Goal: Information Seeking & Learning: Learn about a topic

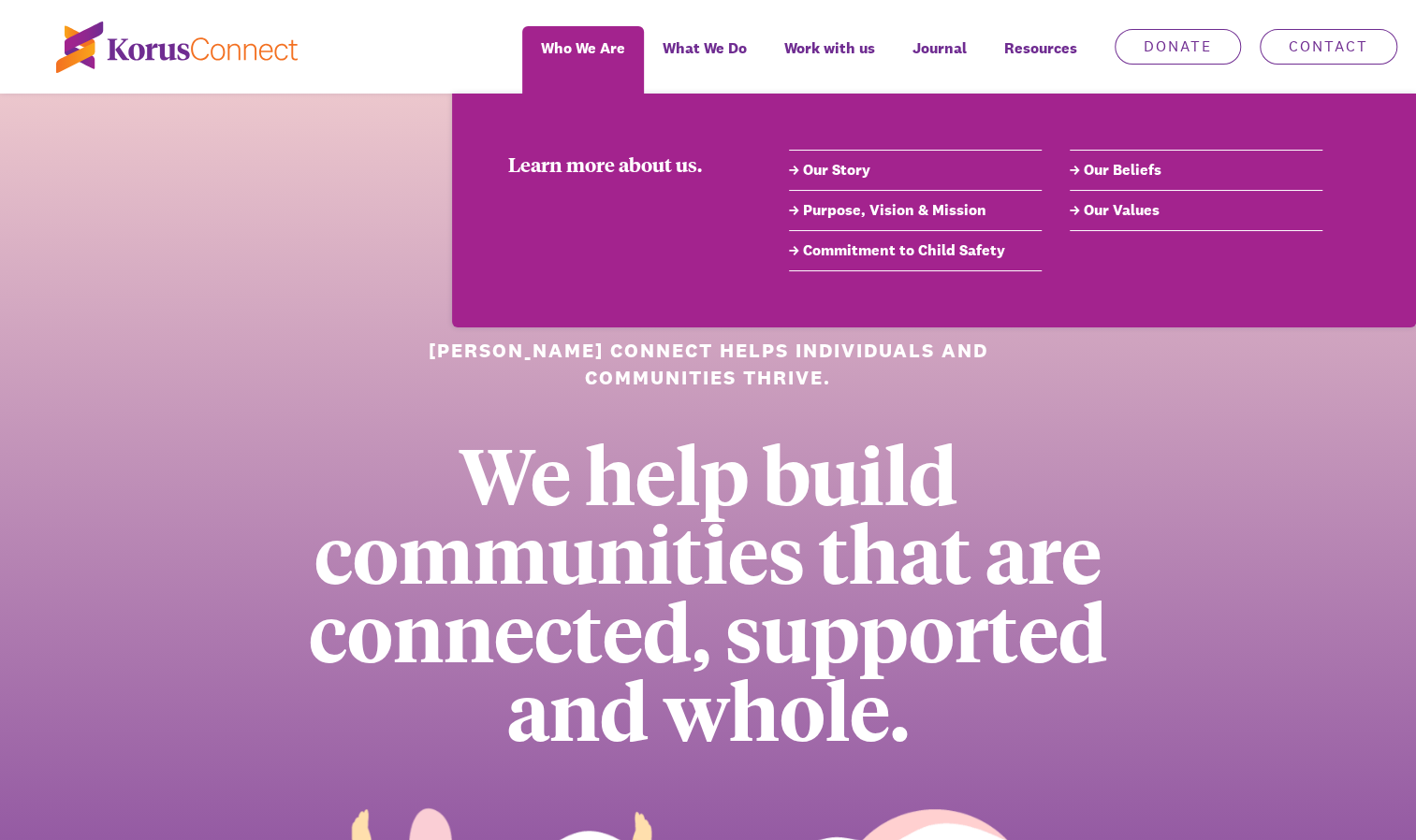
click at [1099, 213] on link "Our Values" at bounding box center [1196, 211] width 252 height 23
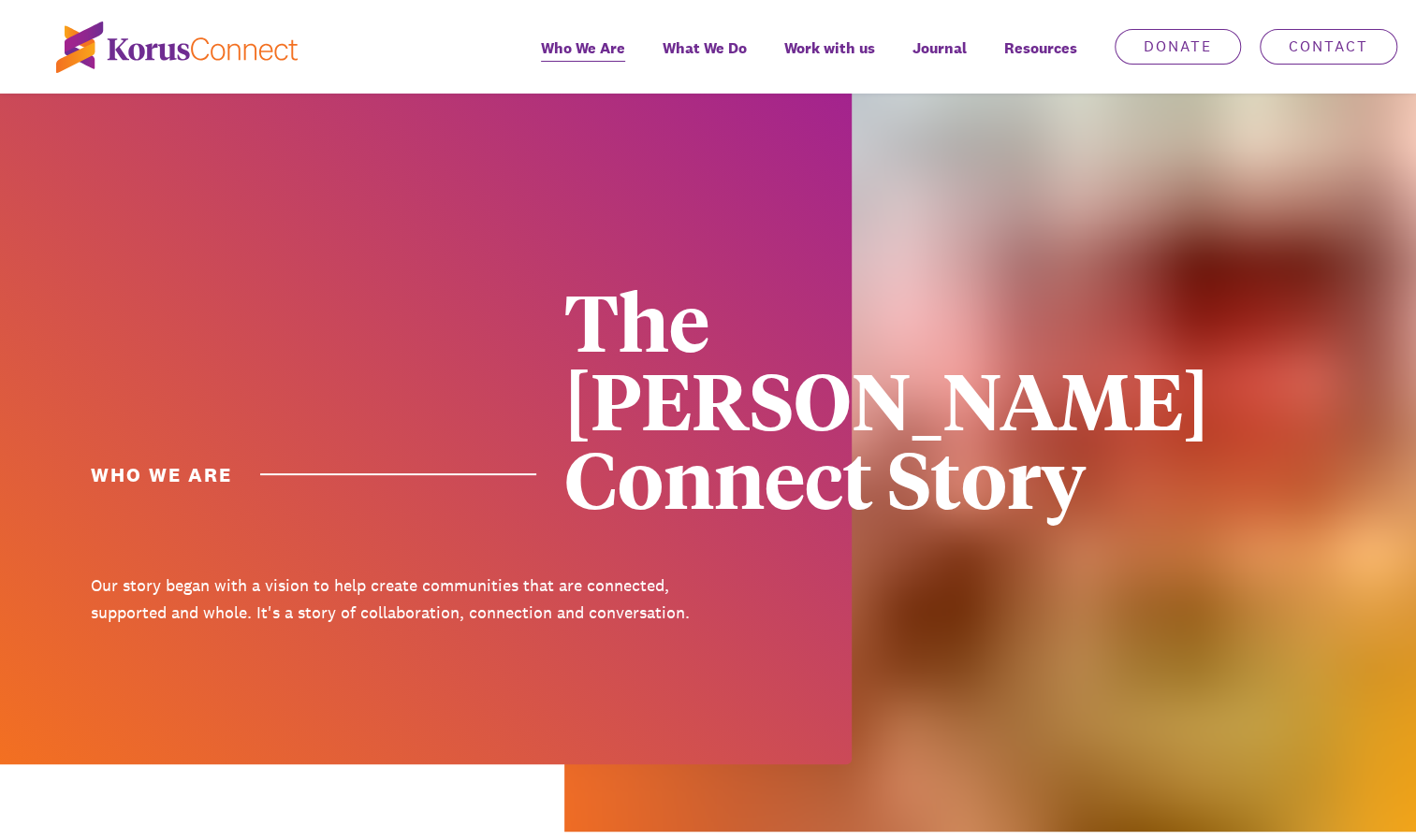
scroll to position [3861, 0]
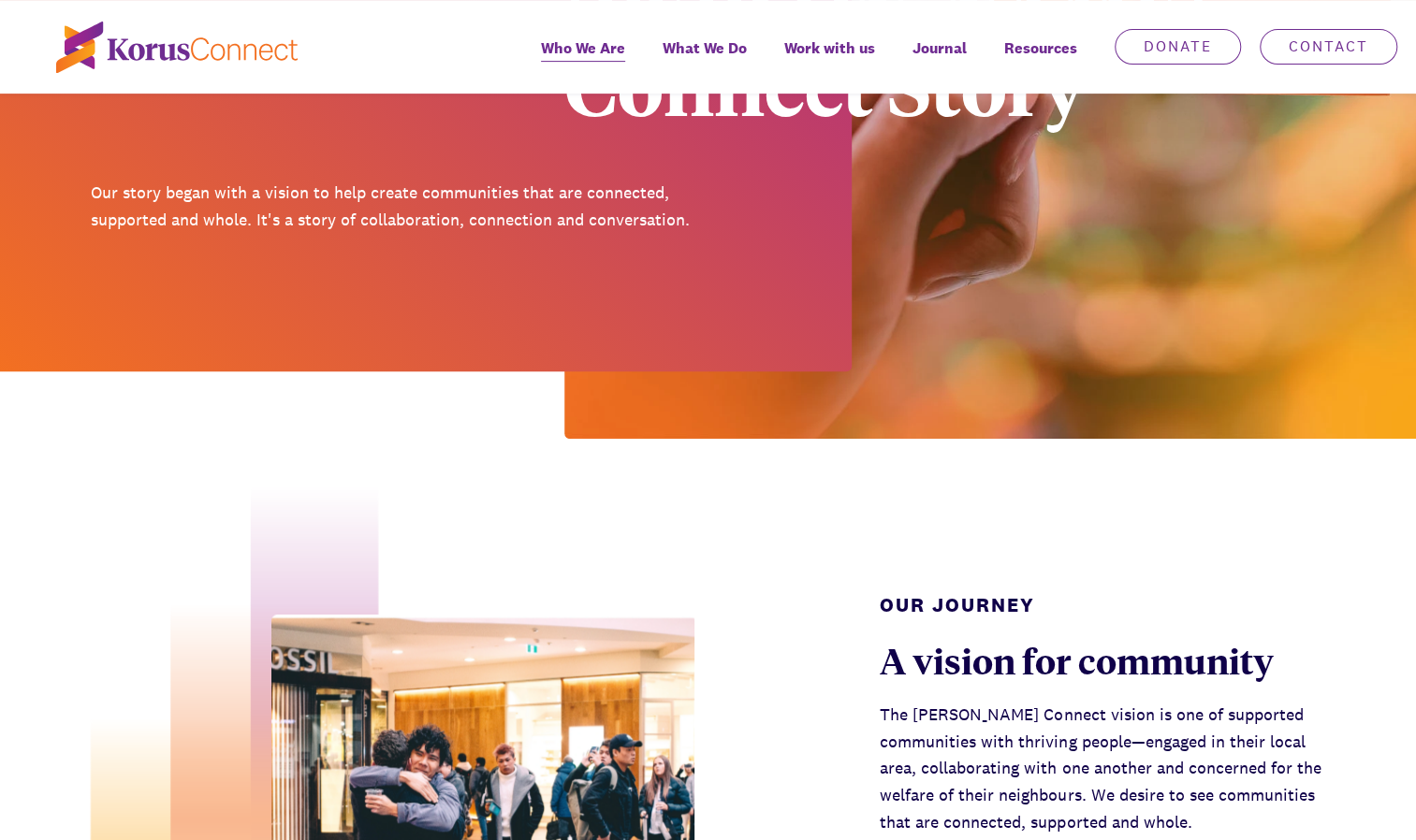
scroll to position [0, 0]
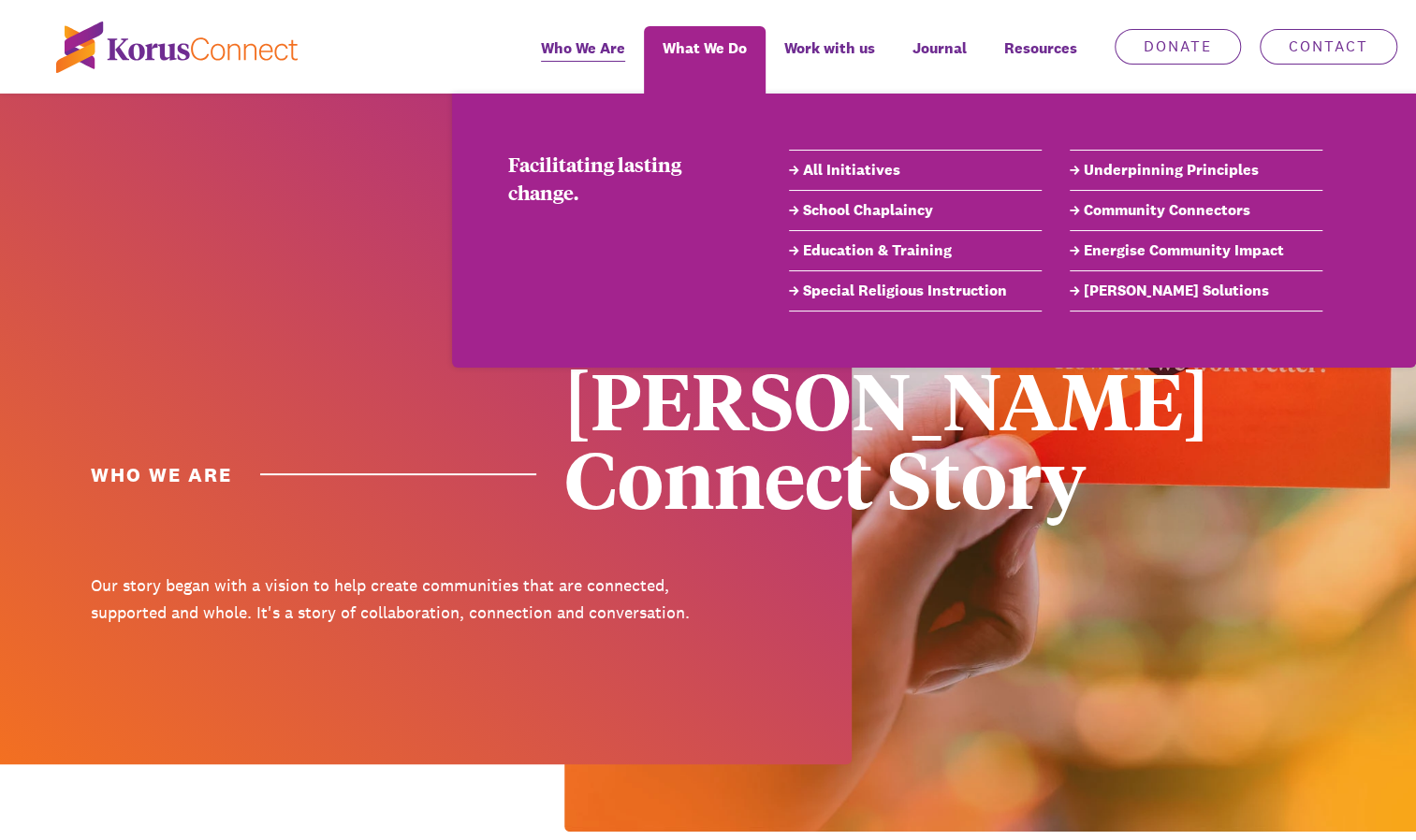
click at [1118, 213] on link "Community Connectors" at bounding box center [1196, 211] width 252 height 23
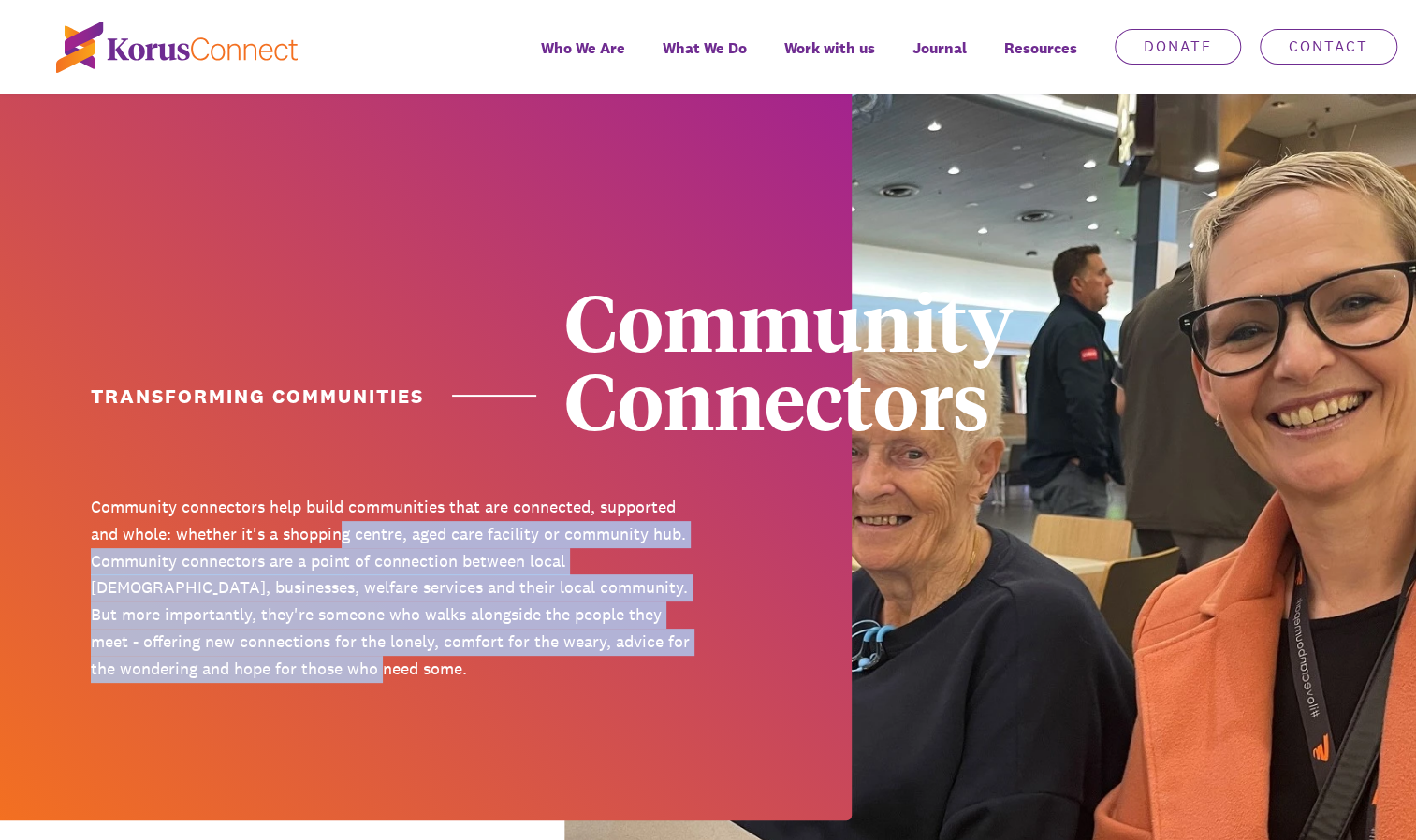
drag, startPoint x: 342, startPoint y: 546, endPoint x: 395, endPoint y: 675, distance: 139.5
click at [395, 675] on p "Community connectors help build communities that are connected, supported and w…" at bounding box center [392, 588] width 604 height 189
click at [366, 664] on p "Community connectors help build communities that are connected, supported and w…" at bounding box center [392, 588] width 604 height 189
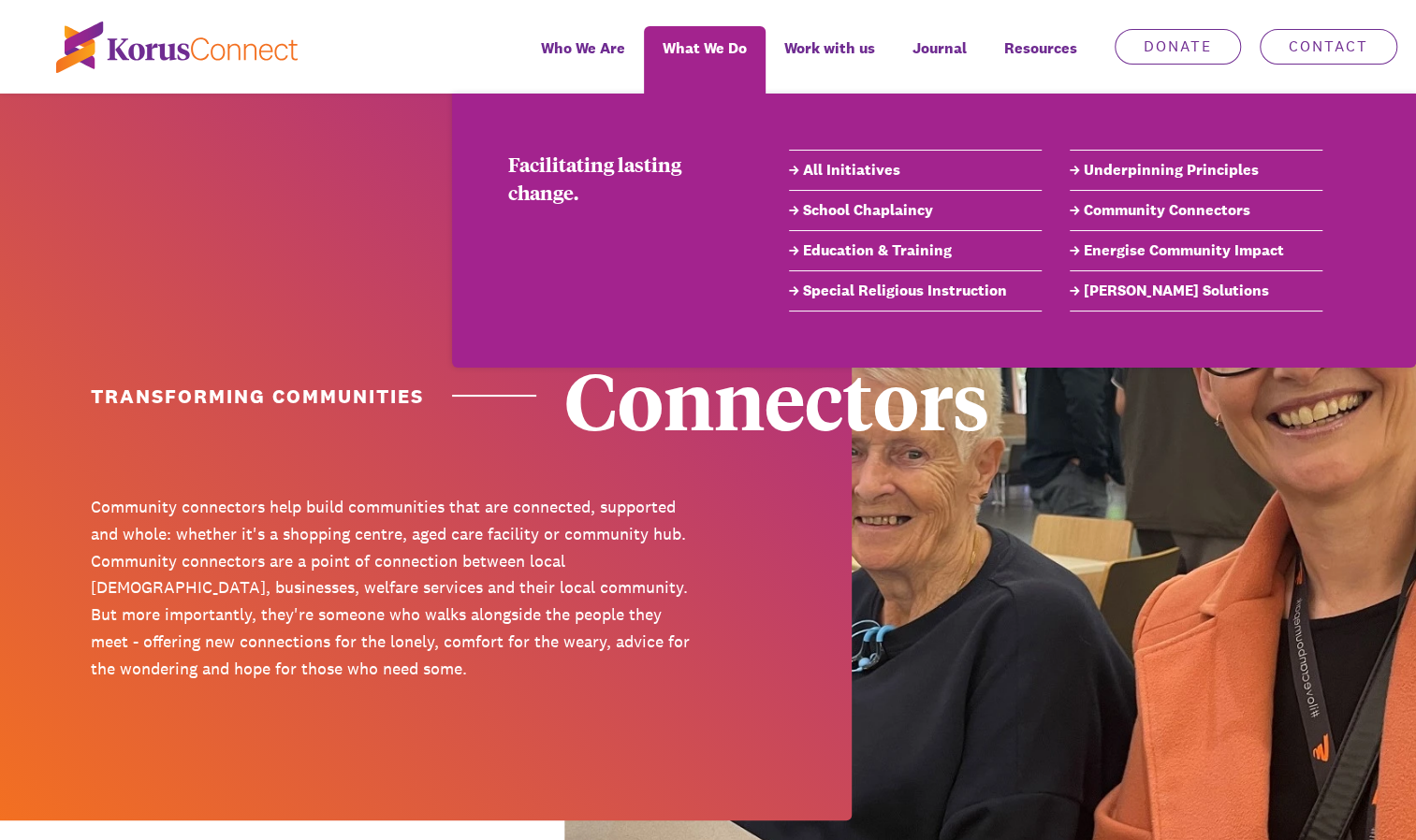
click at [1105, 174] on link "Underpinning Principles" at bounding box center [1196, 170] width 252 height 23
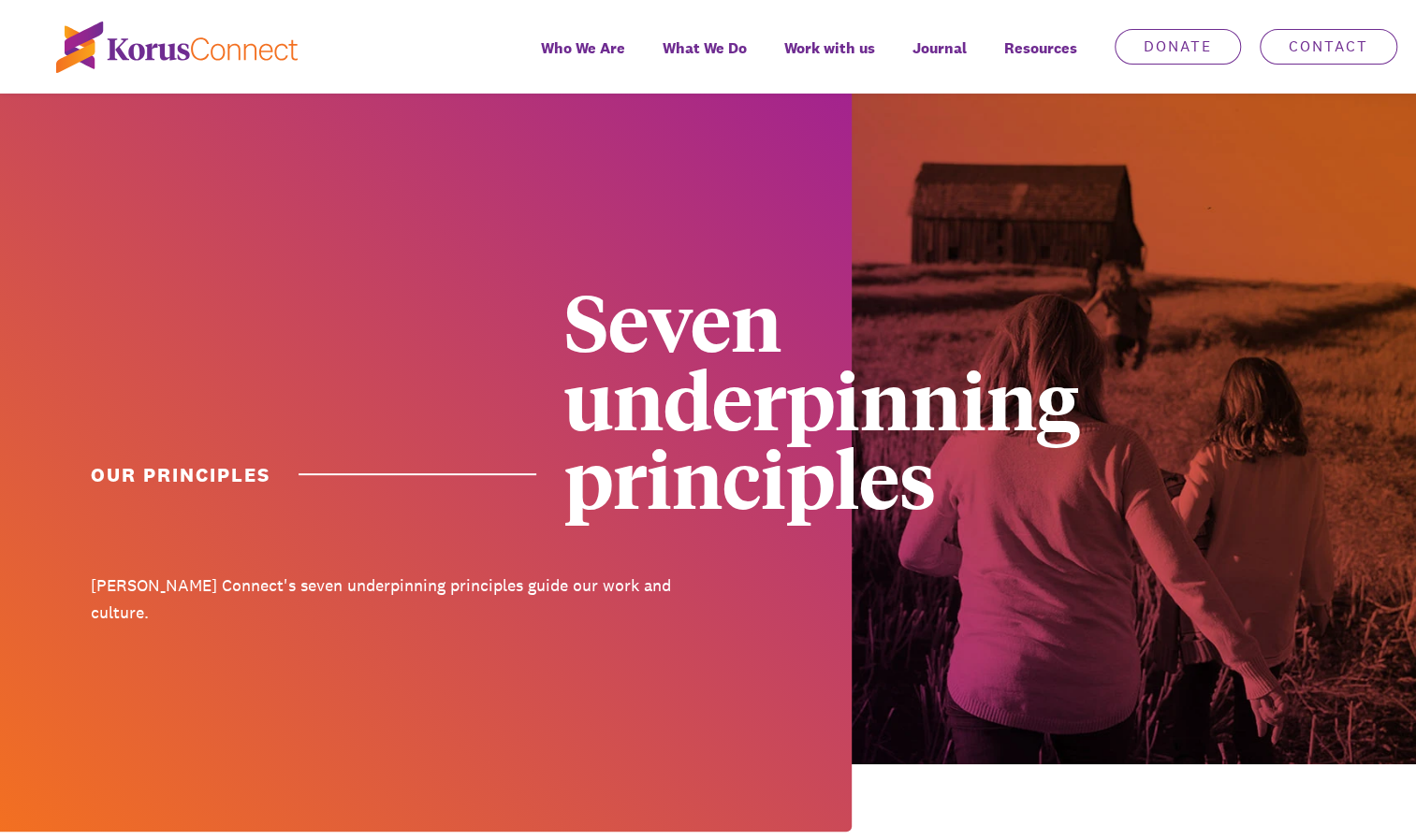
click at [547, 628] on div "Our Principles Seven underpinning principles [PERSON_NAME] Connect's seven unde…" at bounding box center [708, 462] width 1416 height 738
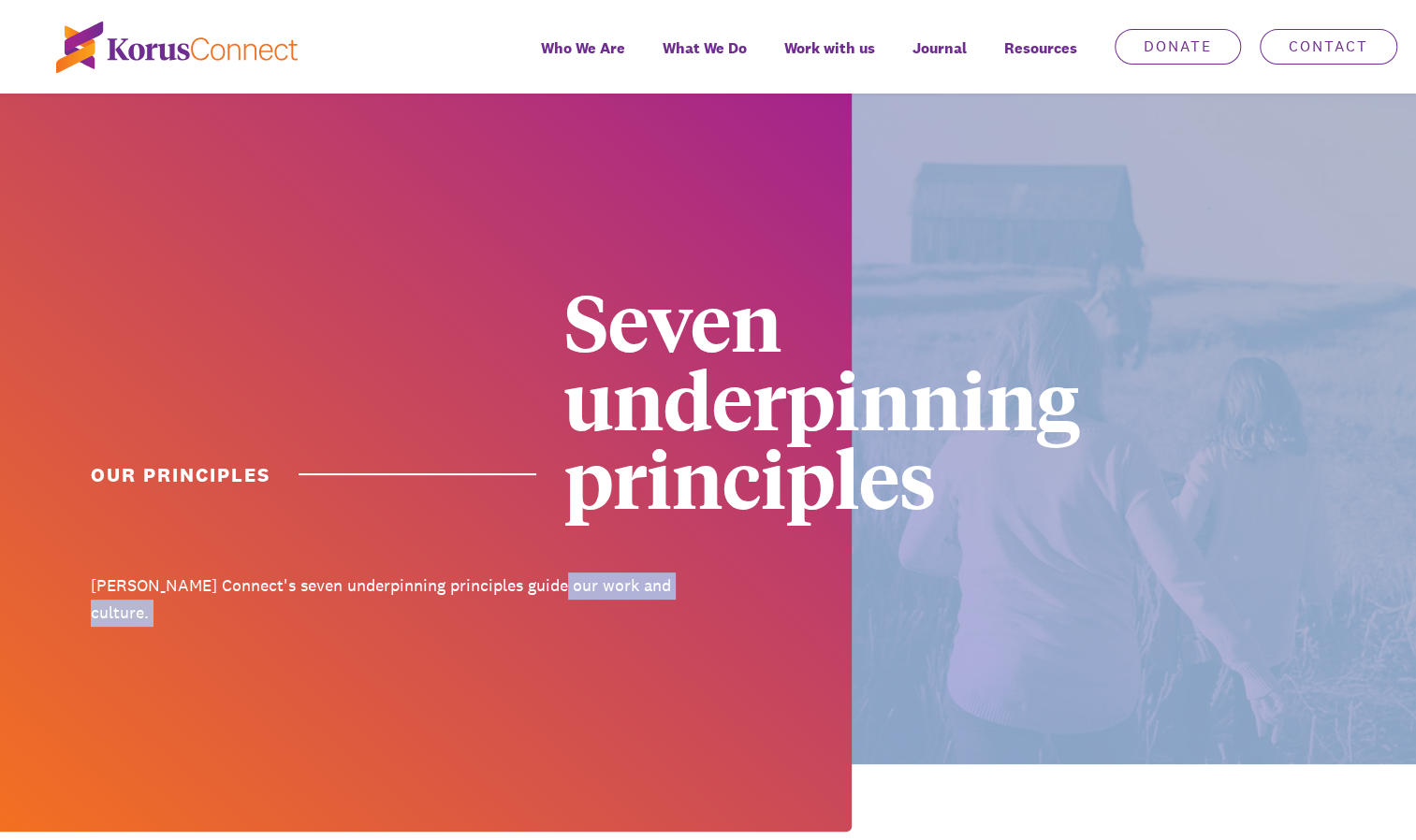
drag, startPoint x: 547, startPoint y: 628, endPoint x: 397, endPoint y: 660, distance: 153.4
click at [397, 660] on div at bounding box center [426, 462] width 852 height 738
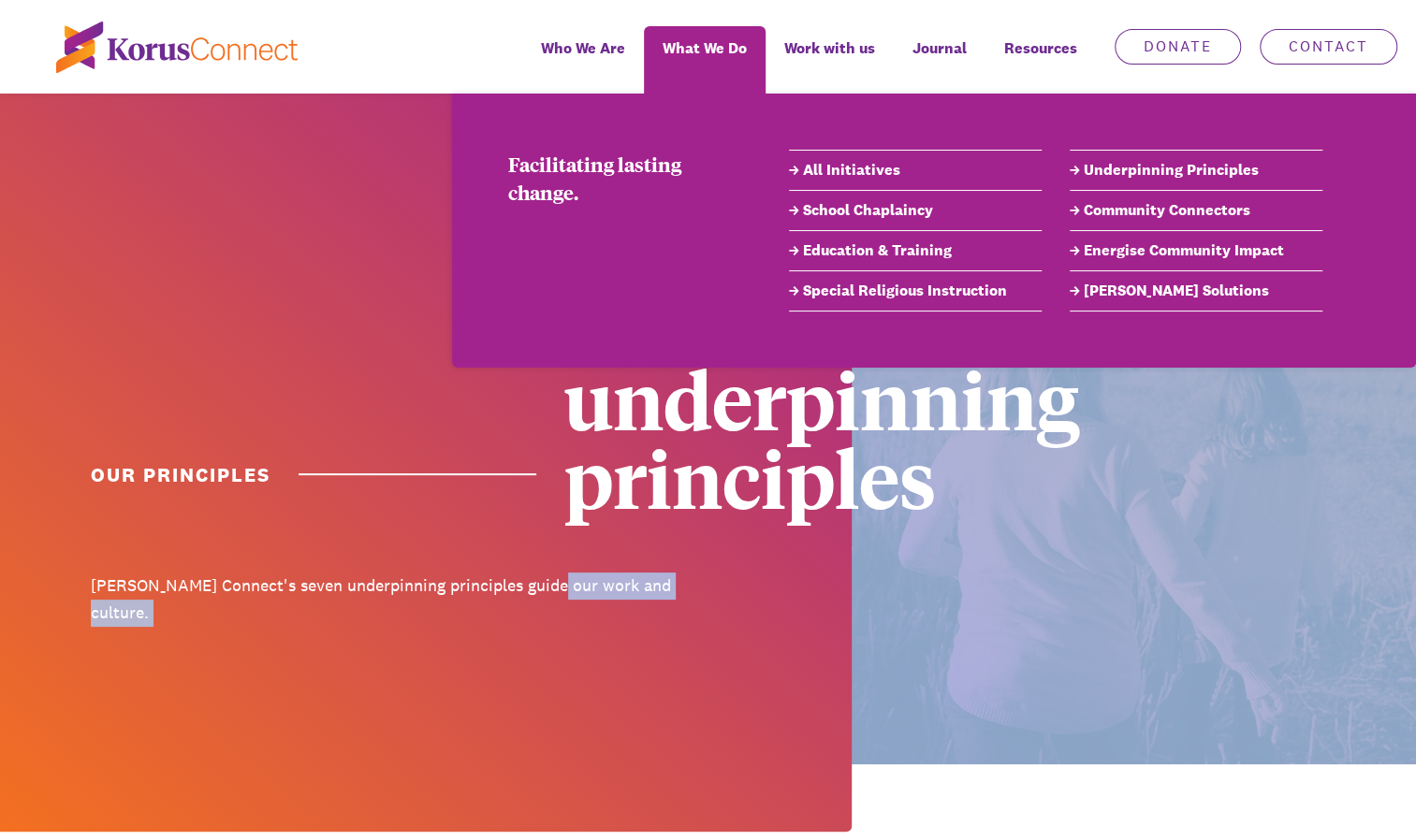
click at [835, 169] on link "All Initiatives" at bounding box center [915, 170] width 252 height 23
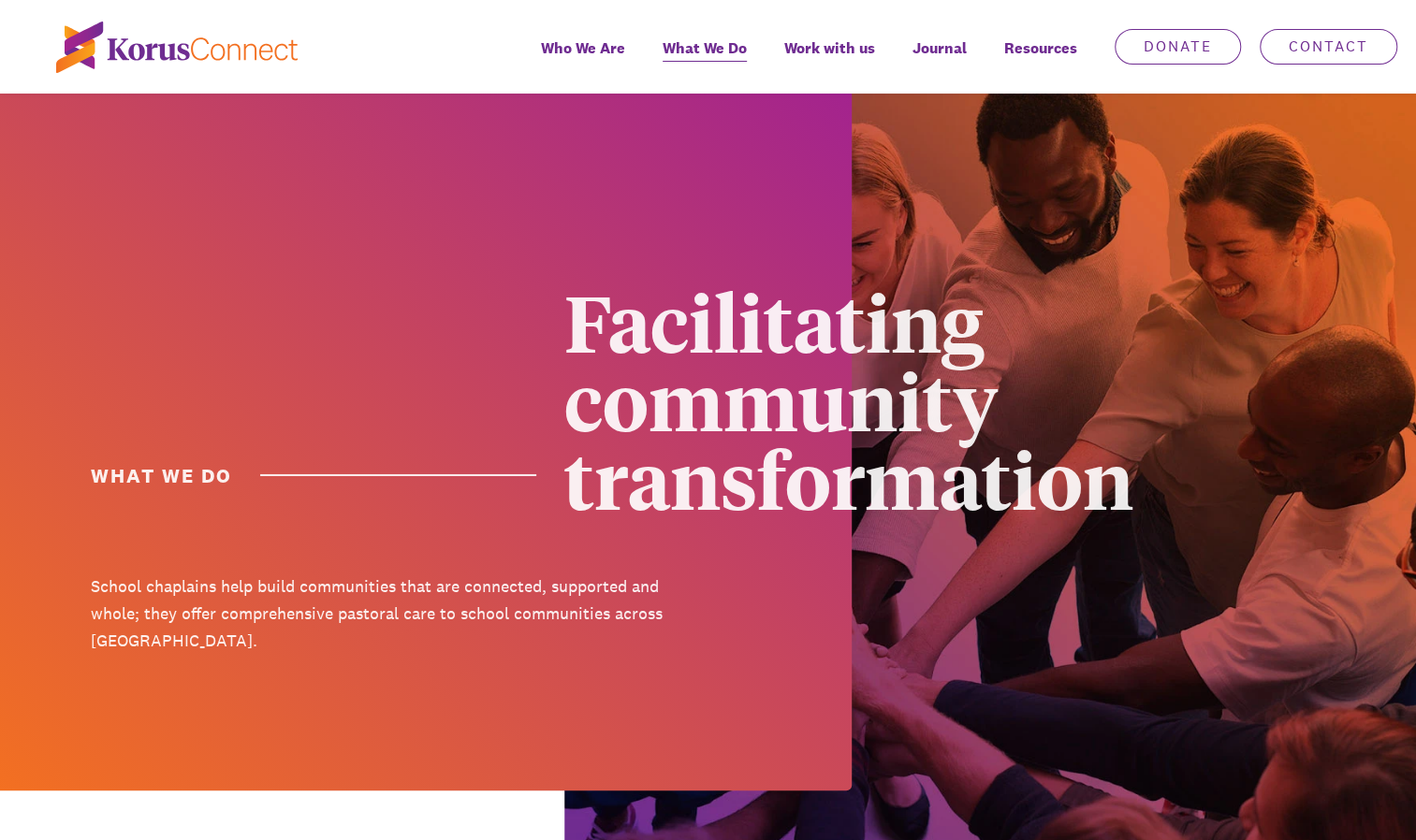
click at [582, 402] on div "Facilitating community transformation" at bounding box center [866, 398] width 604 height 235
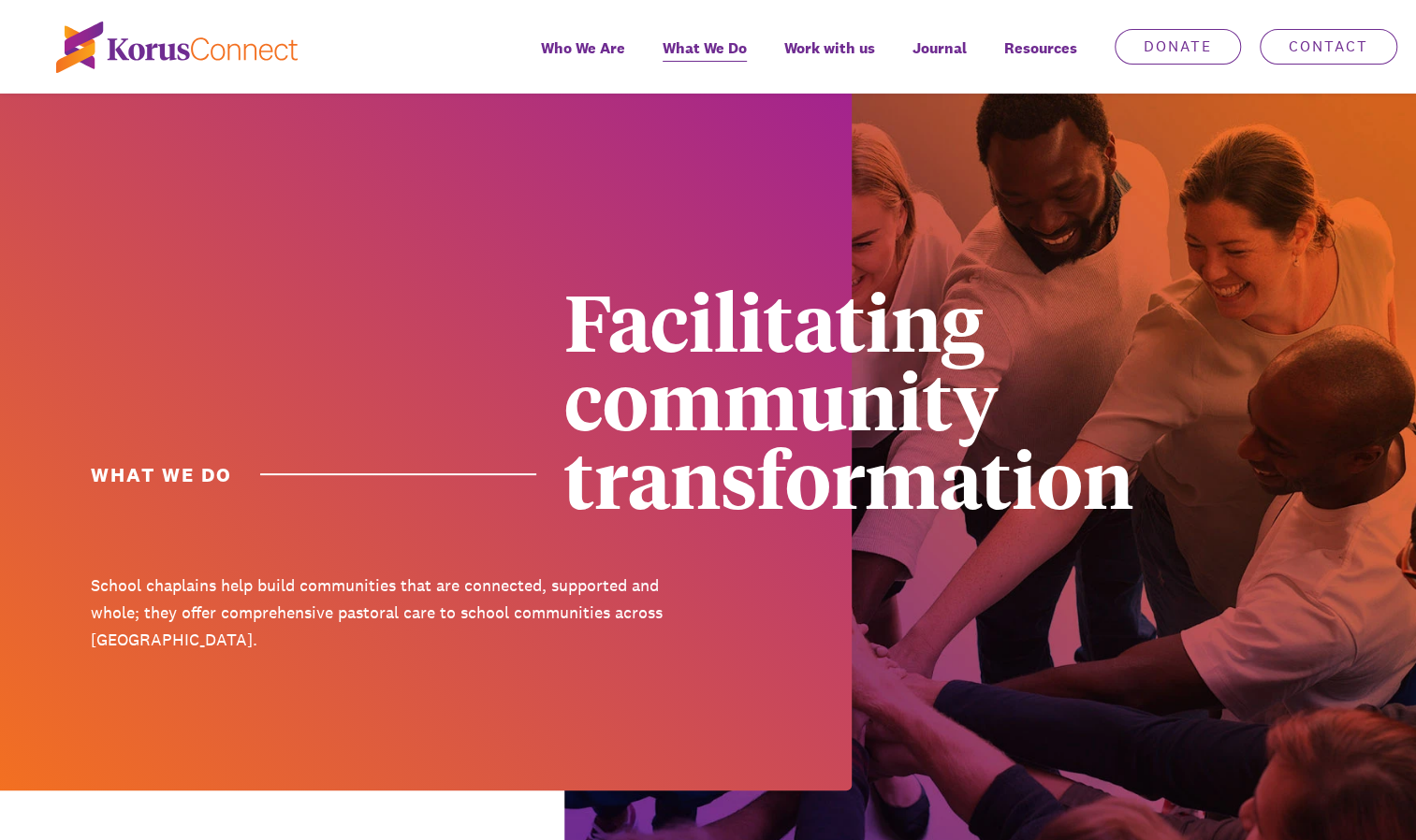
drag, startPoint x: 242, startPoint y: 483, endPoint x: 456, endPoint y: 457, distance: 215.6
click at [242, 483] on h1 "What we do" at bounding box center [313, 475] width 446 height 27
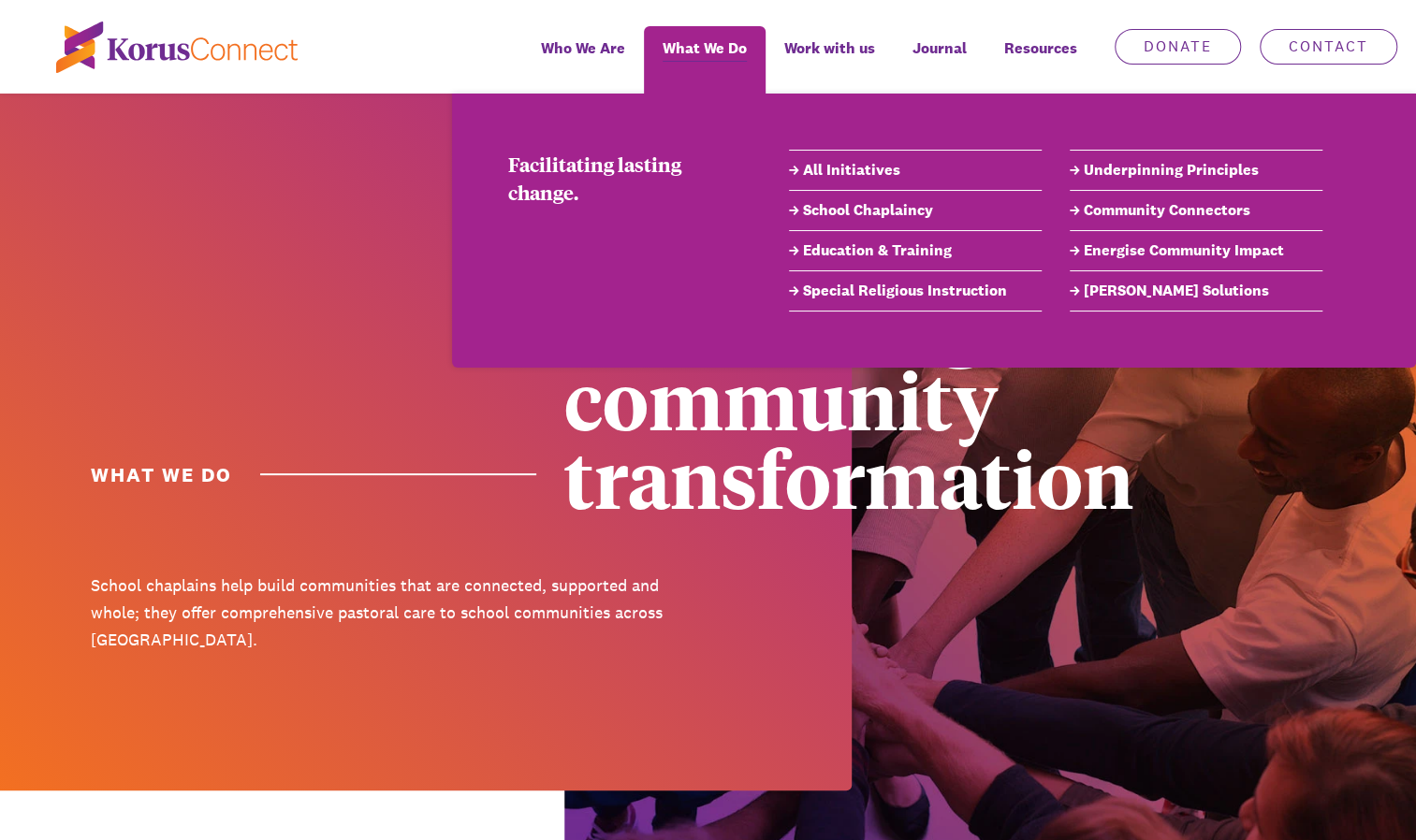
click at [1131, 296] on link "[PERSON_NAME] Solutions" at bounding box center [1196, 291] width 252 height 23
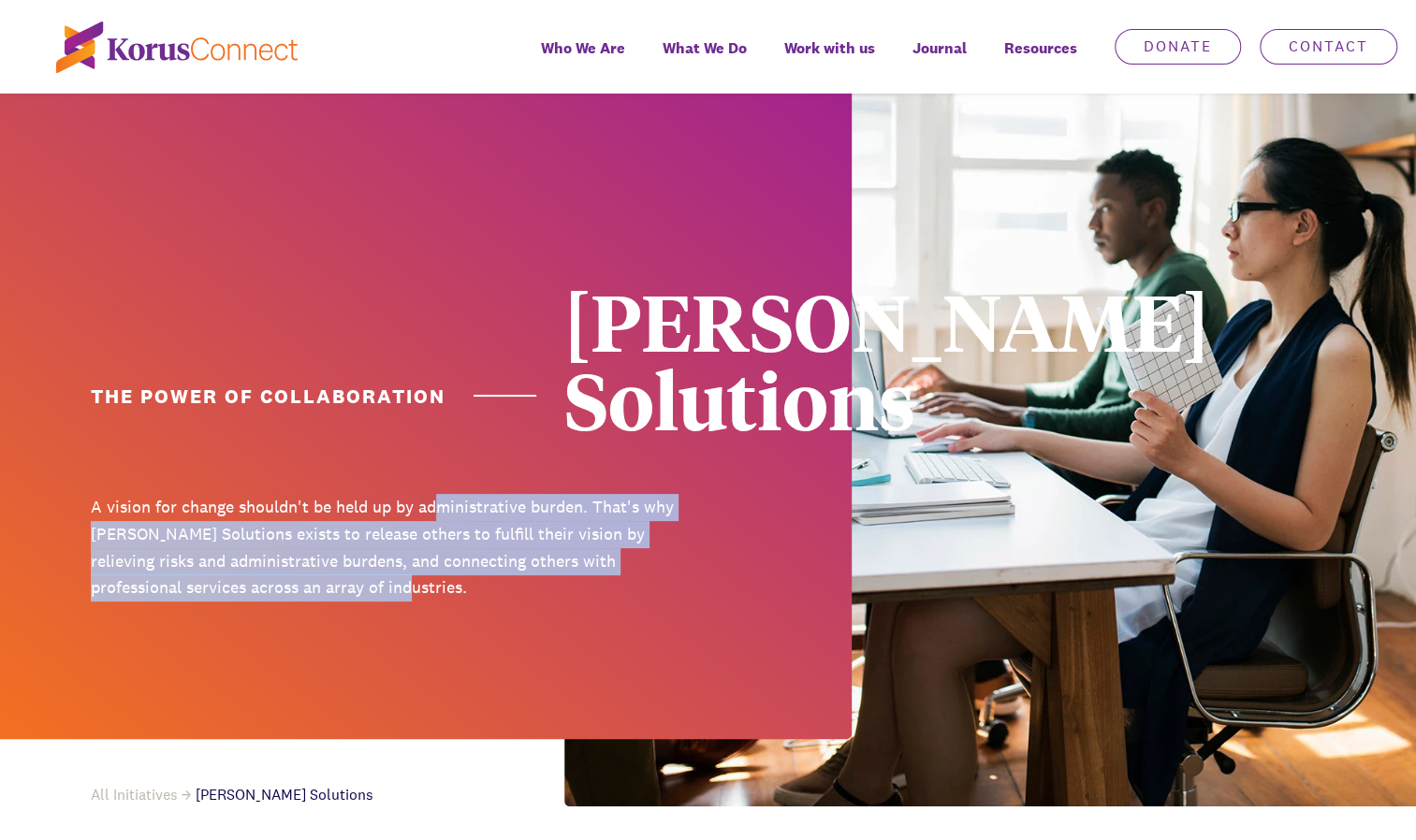
drag, startPoint x: 434, startPoint y: 430, endPoint x: 457, endPoint y: 525, distance: 97.7
click at [457, 525] on div "A vision for change shouldn't be held up by administrative burden. That's why […" at bounding box center [392, 559] width 604 height 133
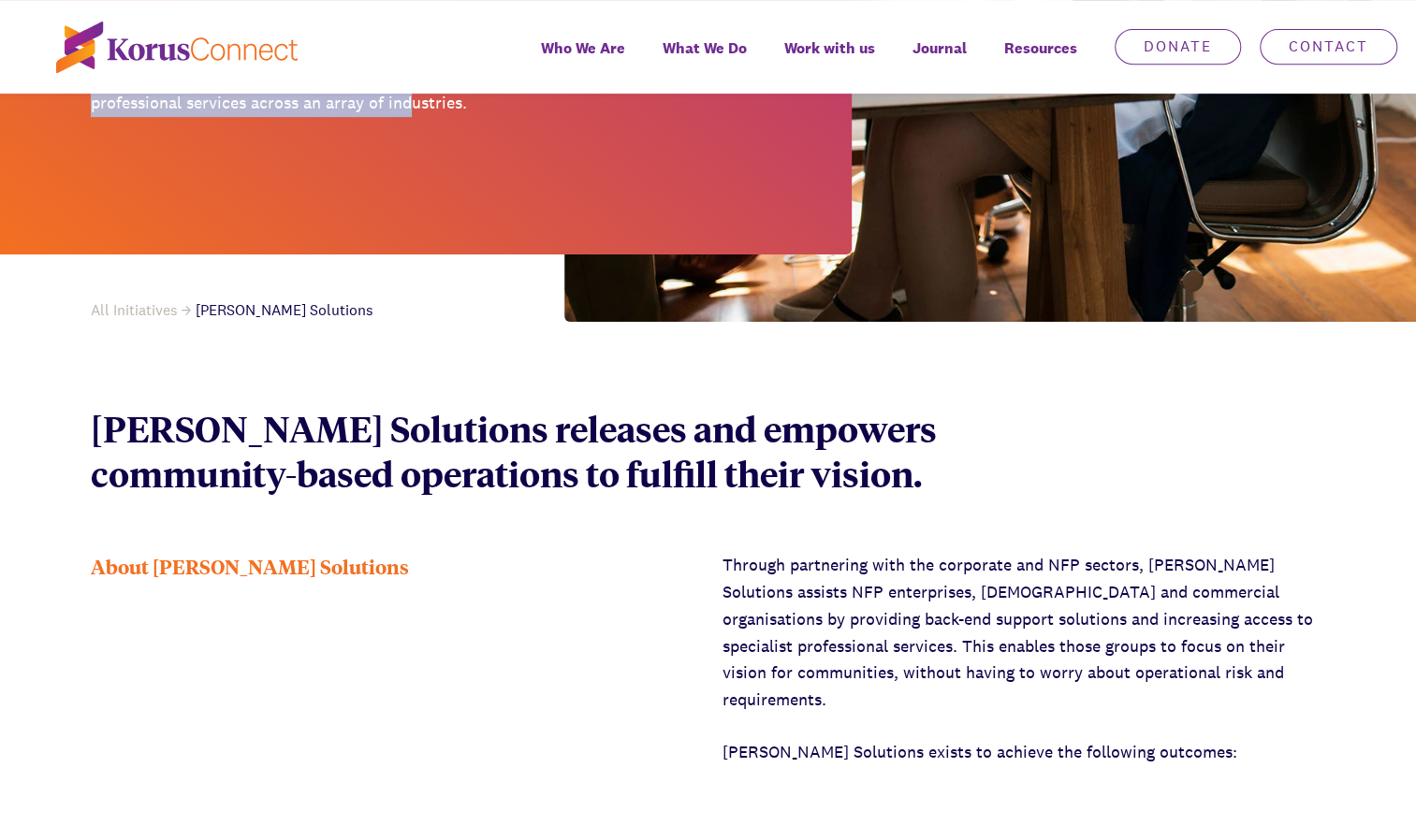
scroll to position [486, 0]
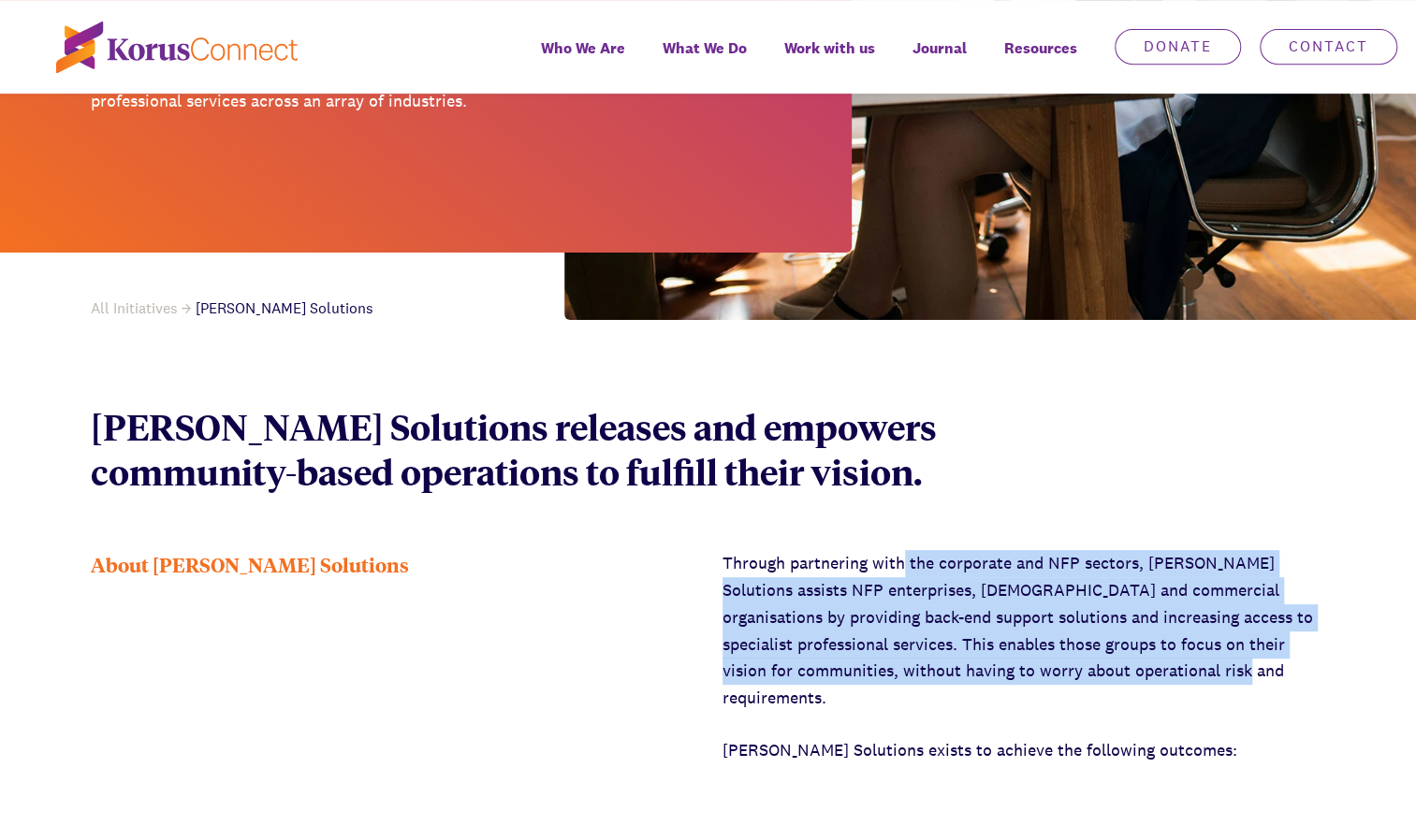
drag, startPoint x: 901, startPoint y: 476, endPoint x: 1094, endPoint y: 603, distance: 231.0
click at [1094, 603] on p "Through partnering with the corporate and NFP sectors, [PERSON_NAME] Solutions …" at bounding box center [1024, 631] width 604 height 162
click at [1021, 550] on p "Through partnering with the corporate and NFP sectors, [PERSON_NAME] Solutions …" at bounding box center [1024, 631] width 604 height 162
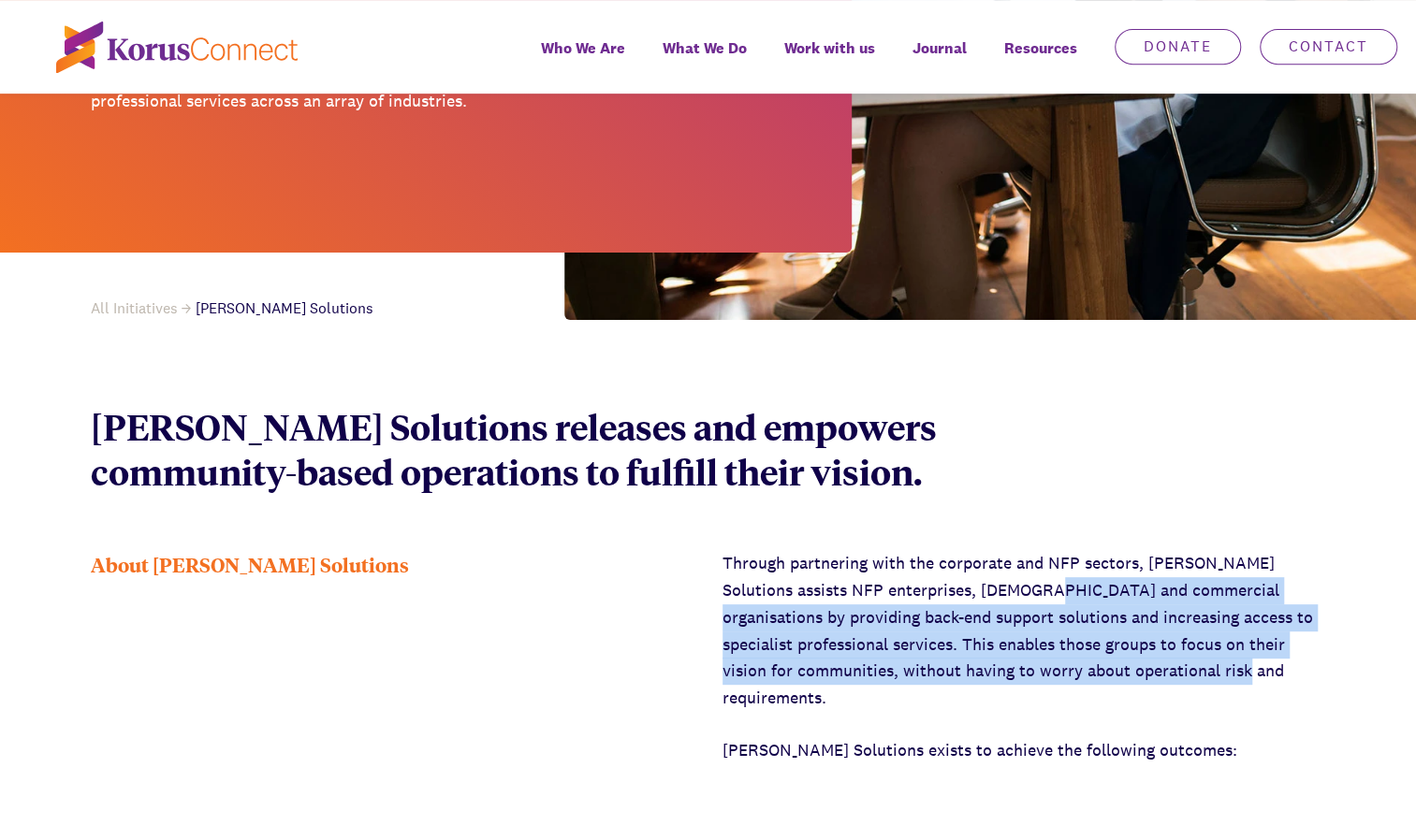
drag, startPoint x: 988, startPoint y: 524, endPoint x: 1082, endPoint y: 597, distance: 119.0
click at [1082, 597] on p "Through partnering with the corporate and NFP sectors, [PERSON_NAME] Solutions …" at bounding box center [1024, 631] width 604 height 162
click at [990, 593] on p "Through partnering with the corporate and NFP sectors, [PERSON_NAME] Solutions …" at bounding box center [1024, 631] width 604 height 162
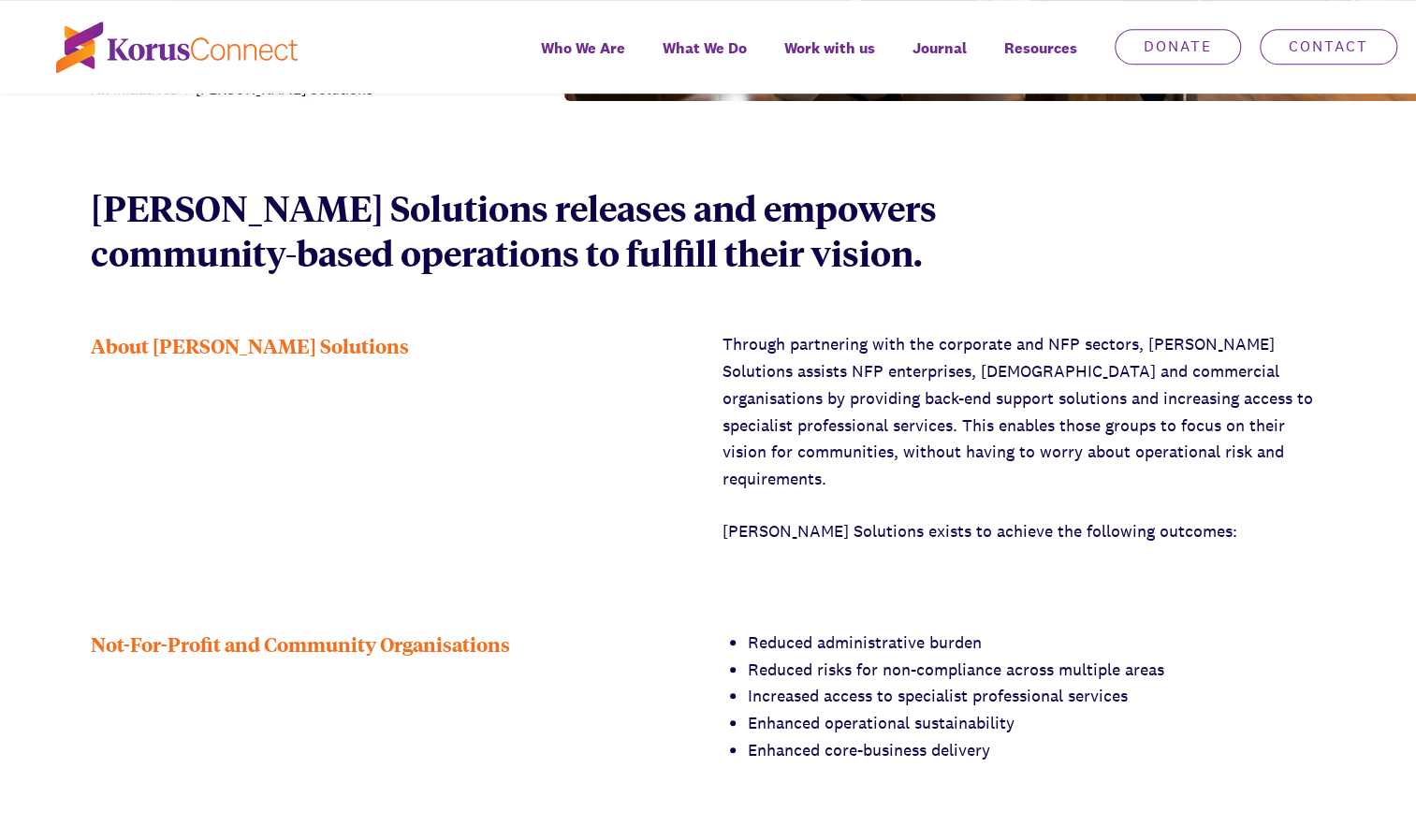
scroll to position [711, 0]
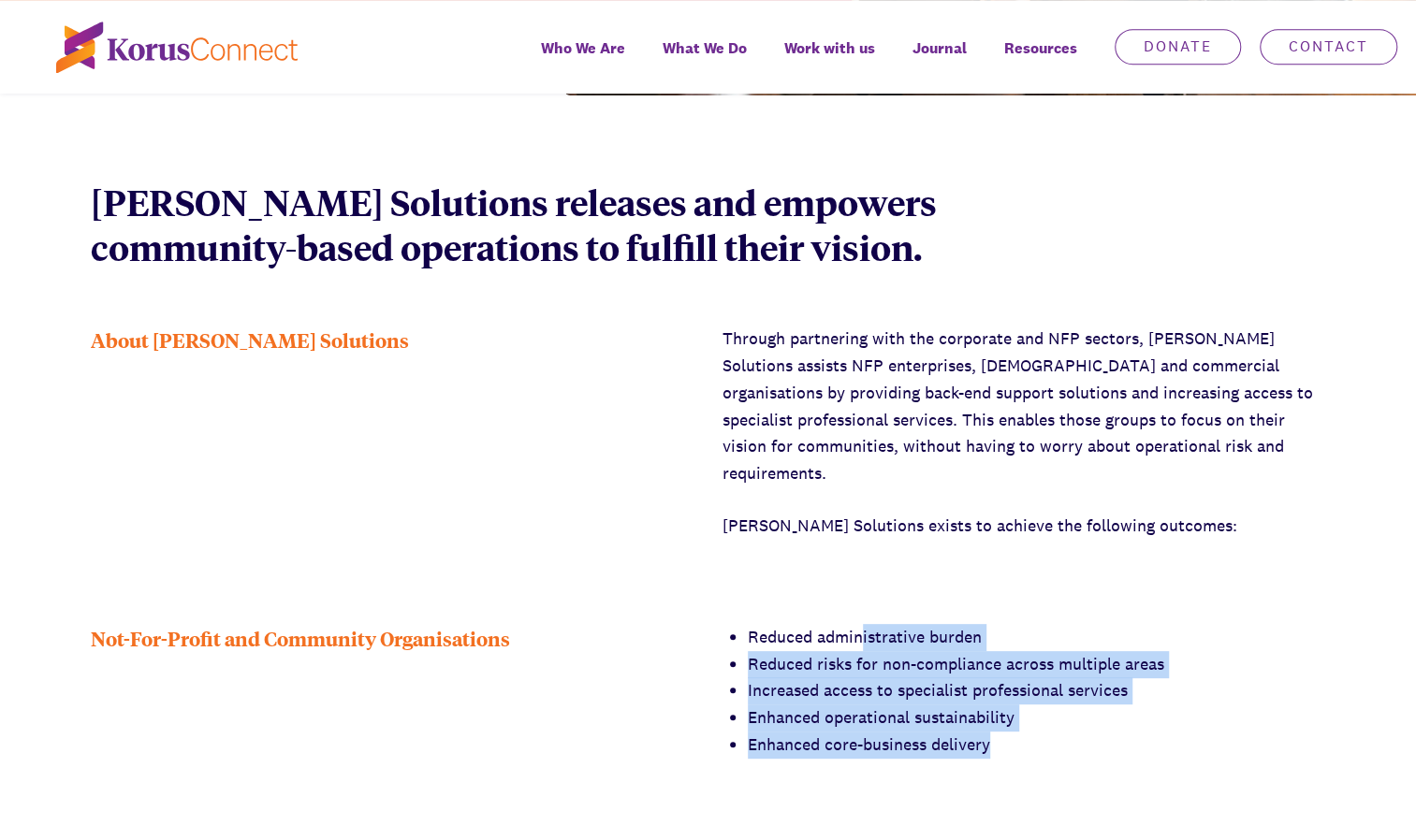
drag, startPoint x: 865, startPoint y: 536, endPoint x: 1003, endPoint y: 648, distance: 177.7
click at [1003, 648] on ul "Reduced administrative burden Reduced risks for non-compliance across multiple …" at bounding box center [1036, 690] width 578 height 135
click at [1003, 732] on li "Enhanced core-business delivery" at bounding box center [1036, 745] width 578 height 27
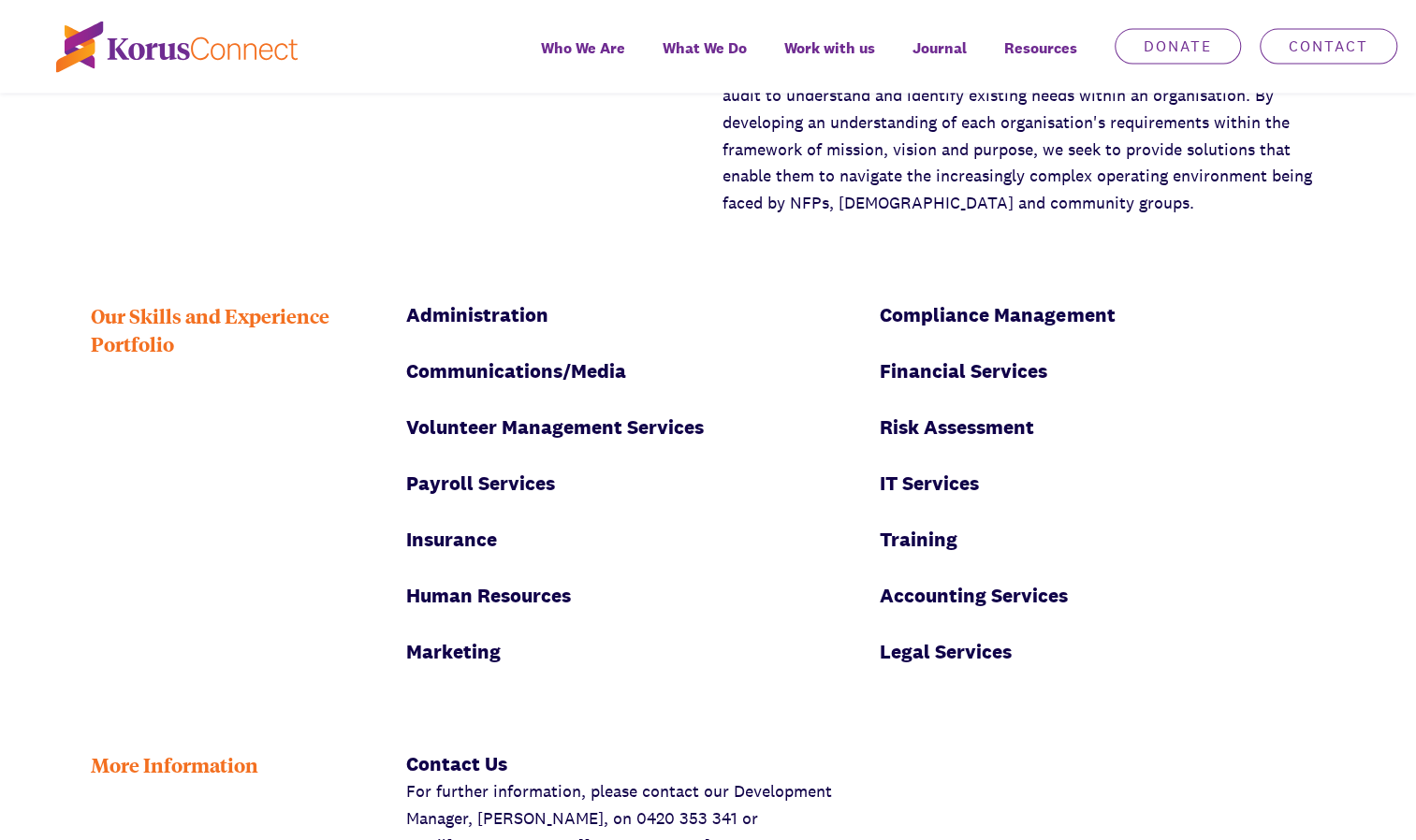
scroll to position [2394, 0]
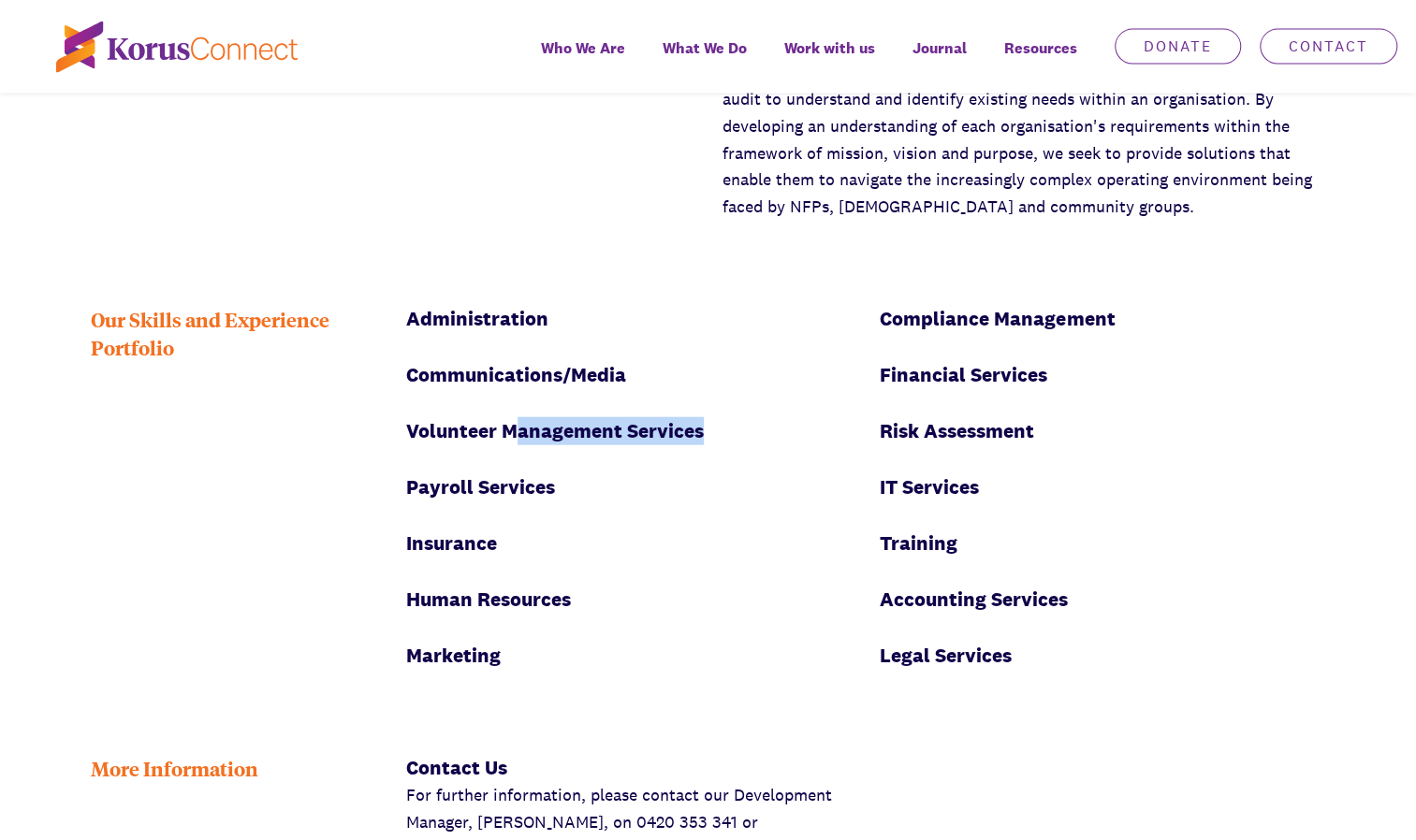
drag, startPoint x: 516, startPoint y: 330, endPoint x: 711, endPoint y: 319, distance: 195.3
click at [711, 417] on div "Volunteer Management Services" at bounding box center [628, 431] width 446 height 28
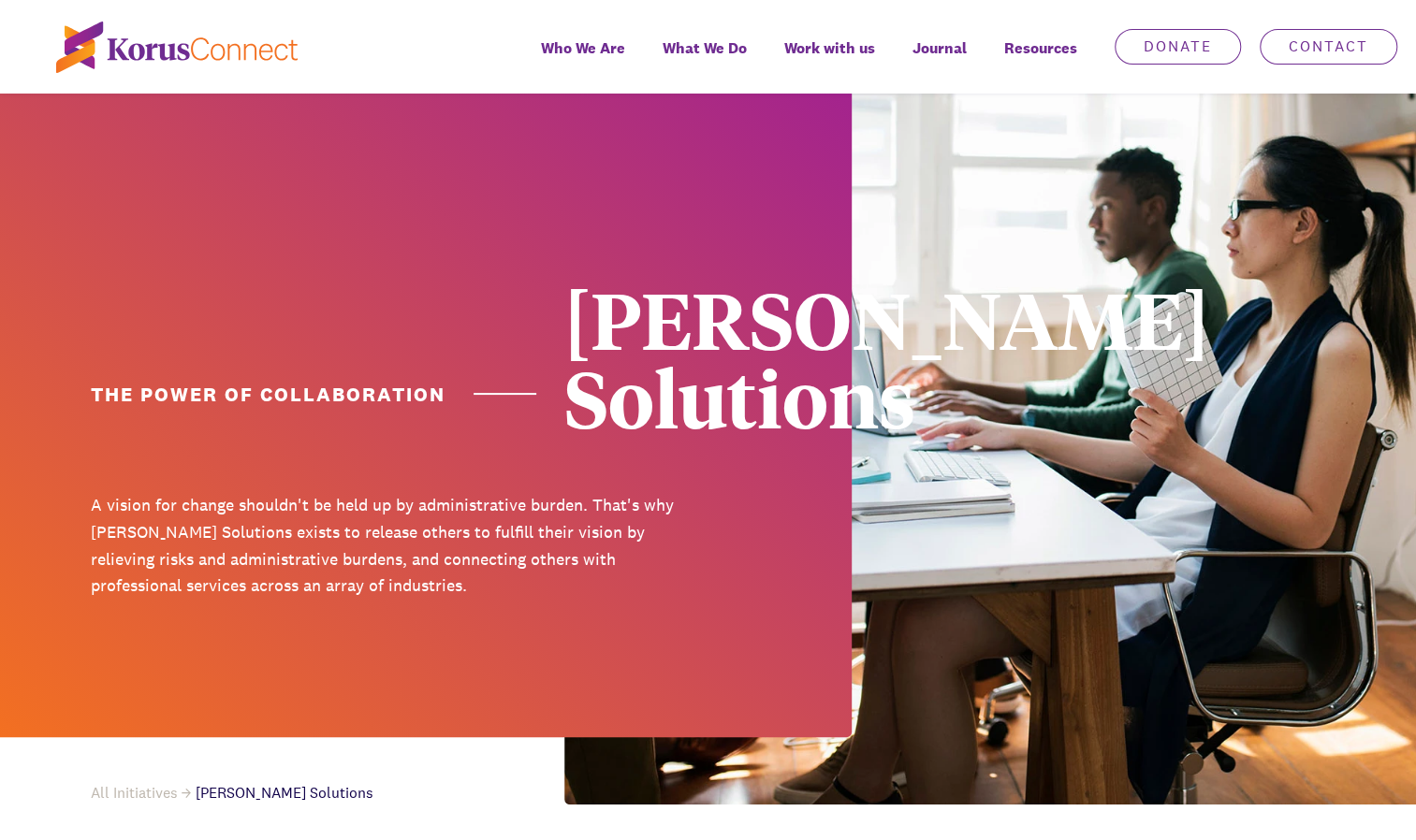
scroll to position [0, 0]
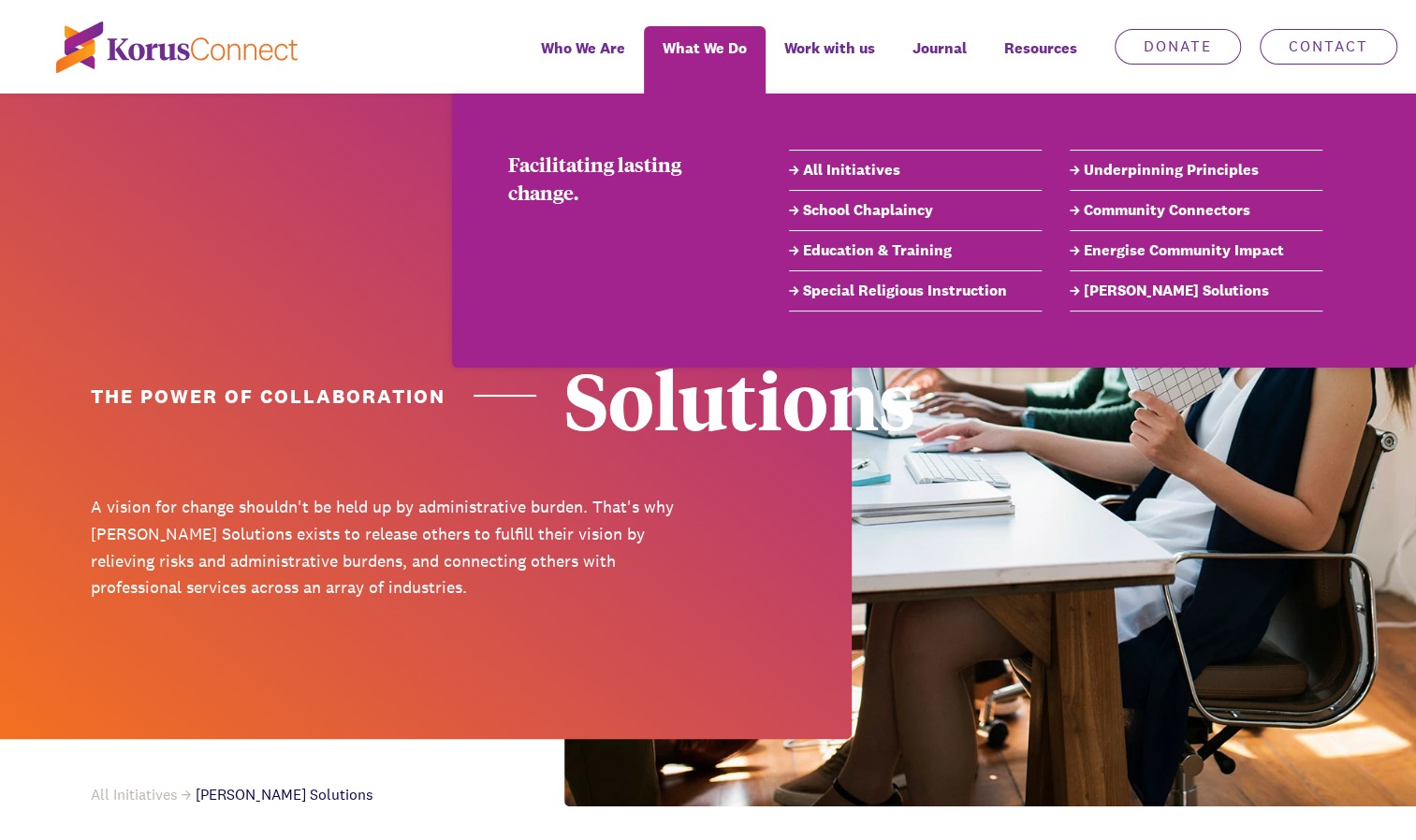
click at [1131, 170] on link "Underpinning Principles" at bounding box center [1196, 170] width 252 height 23
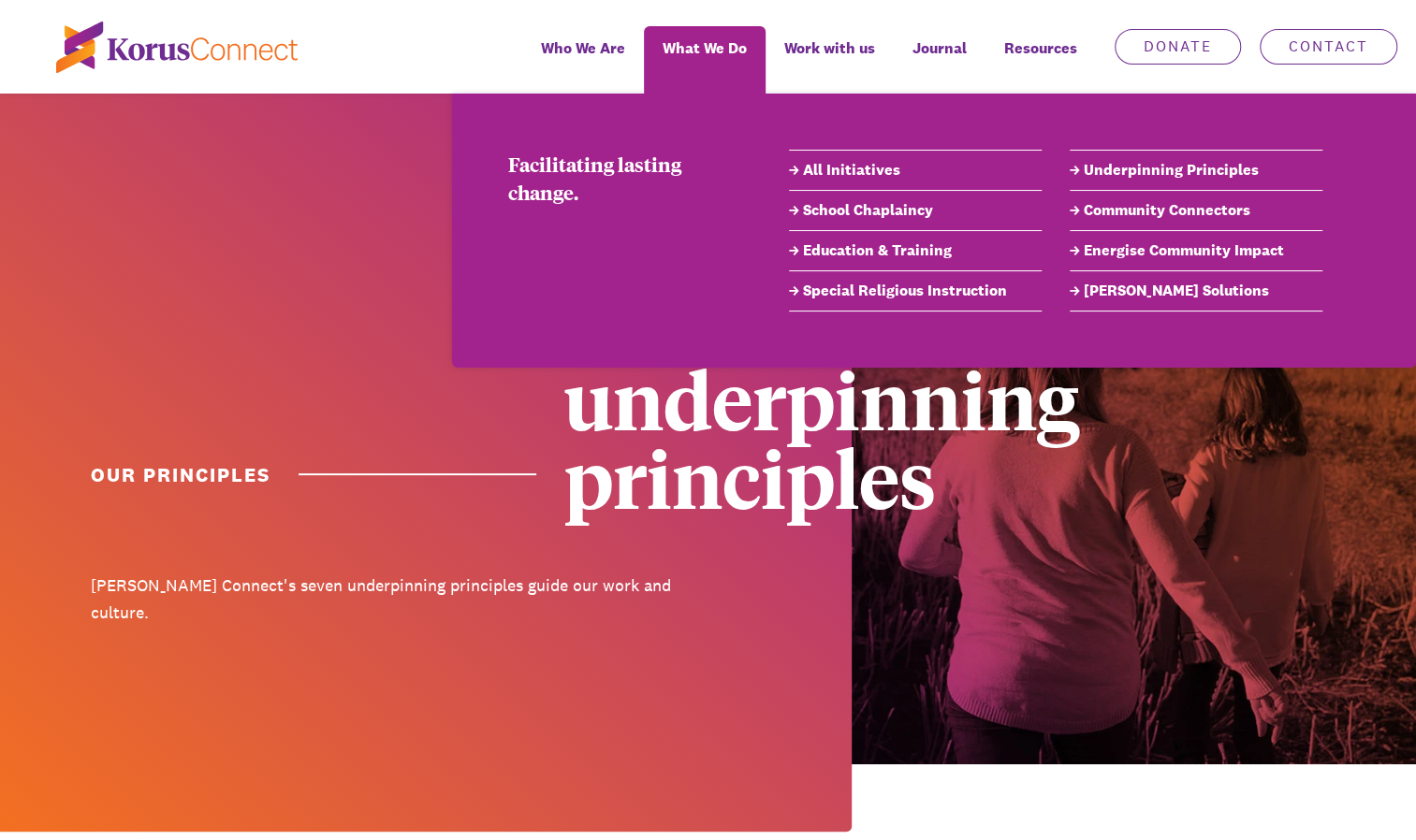
click at [855, 296] on link "Special Religious Instruction" at bounding box center [915, 291] width 252 height 23
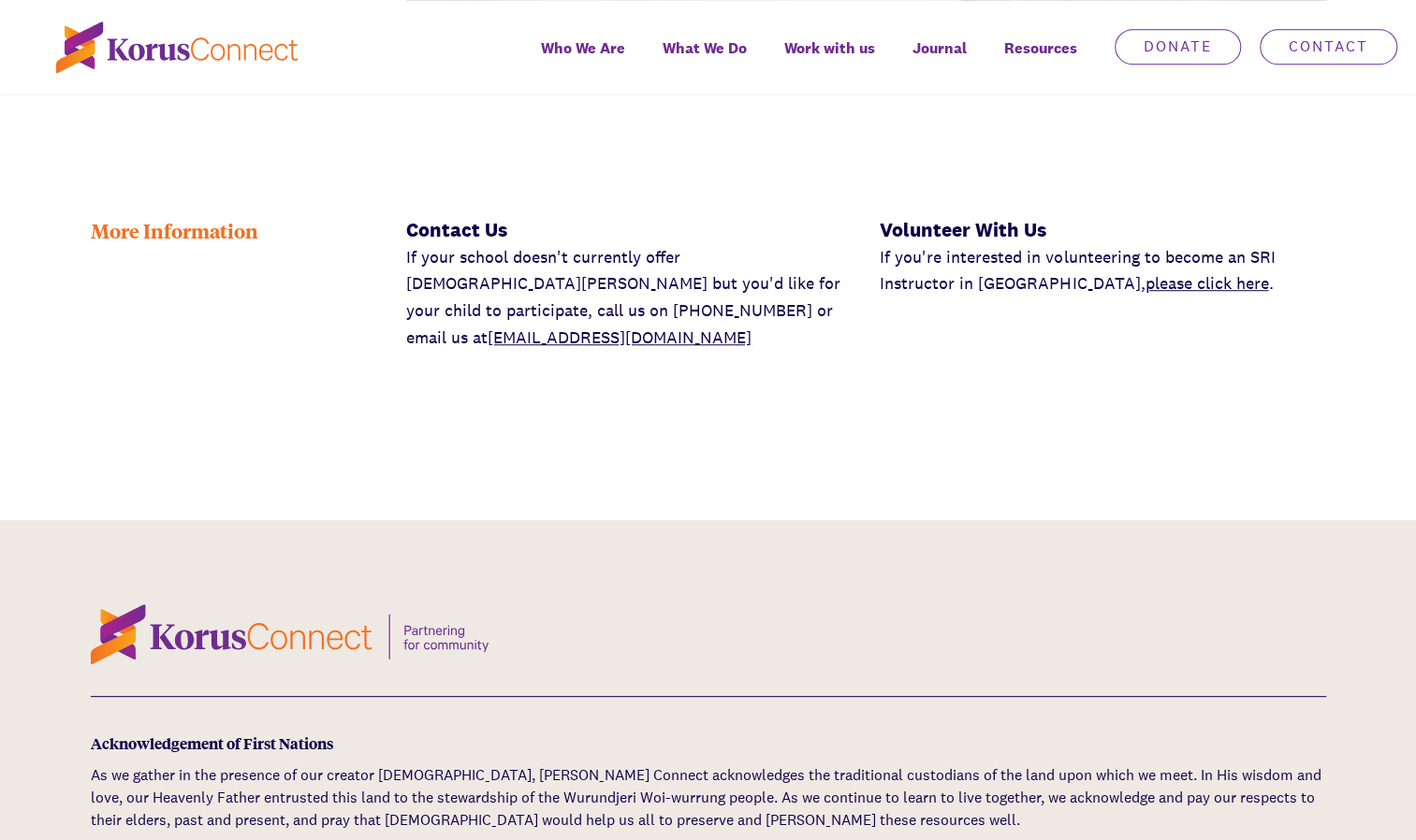
scroll to position [4938, 0]
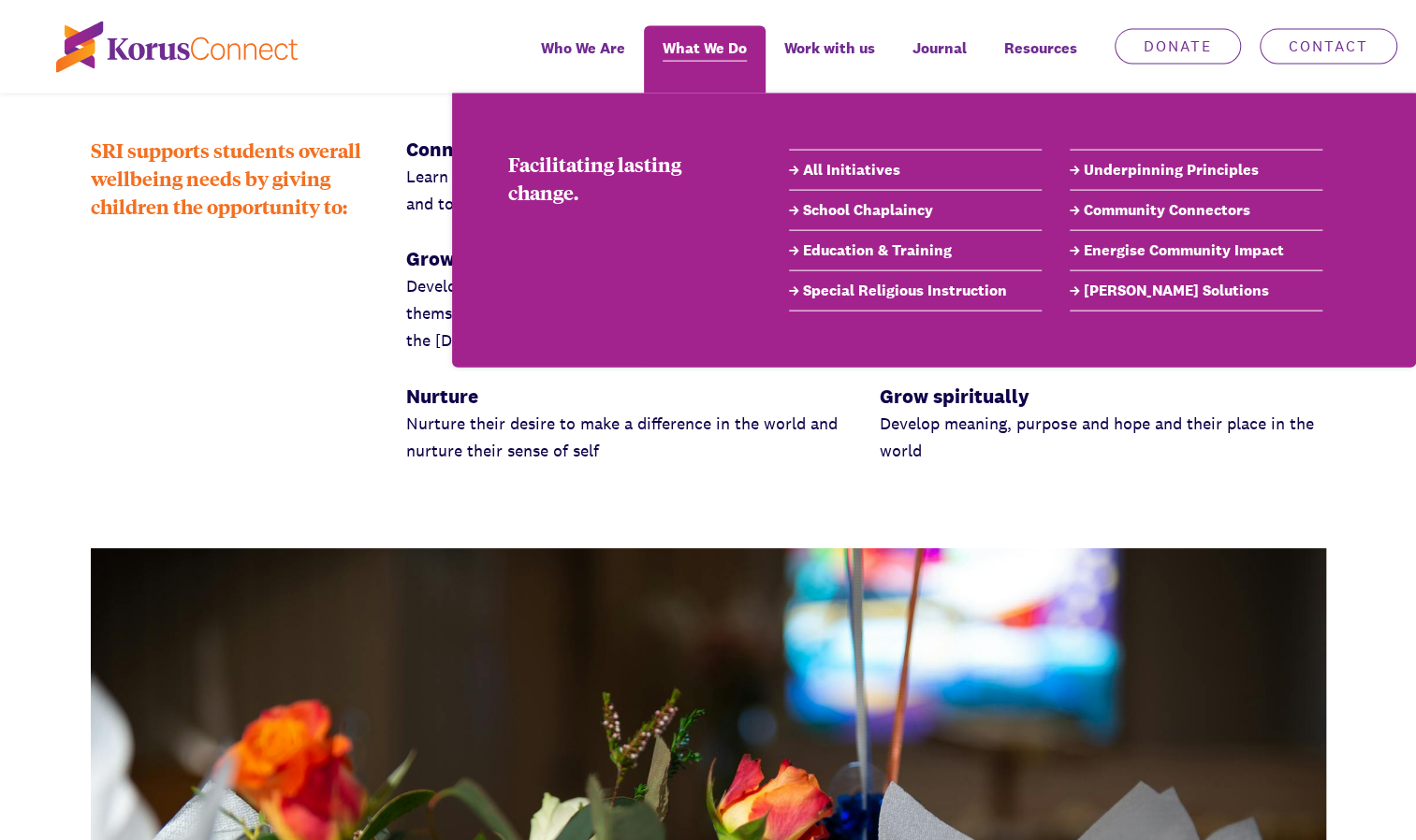
scroll to position [2431, 0]
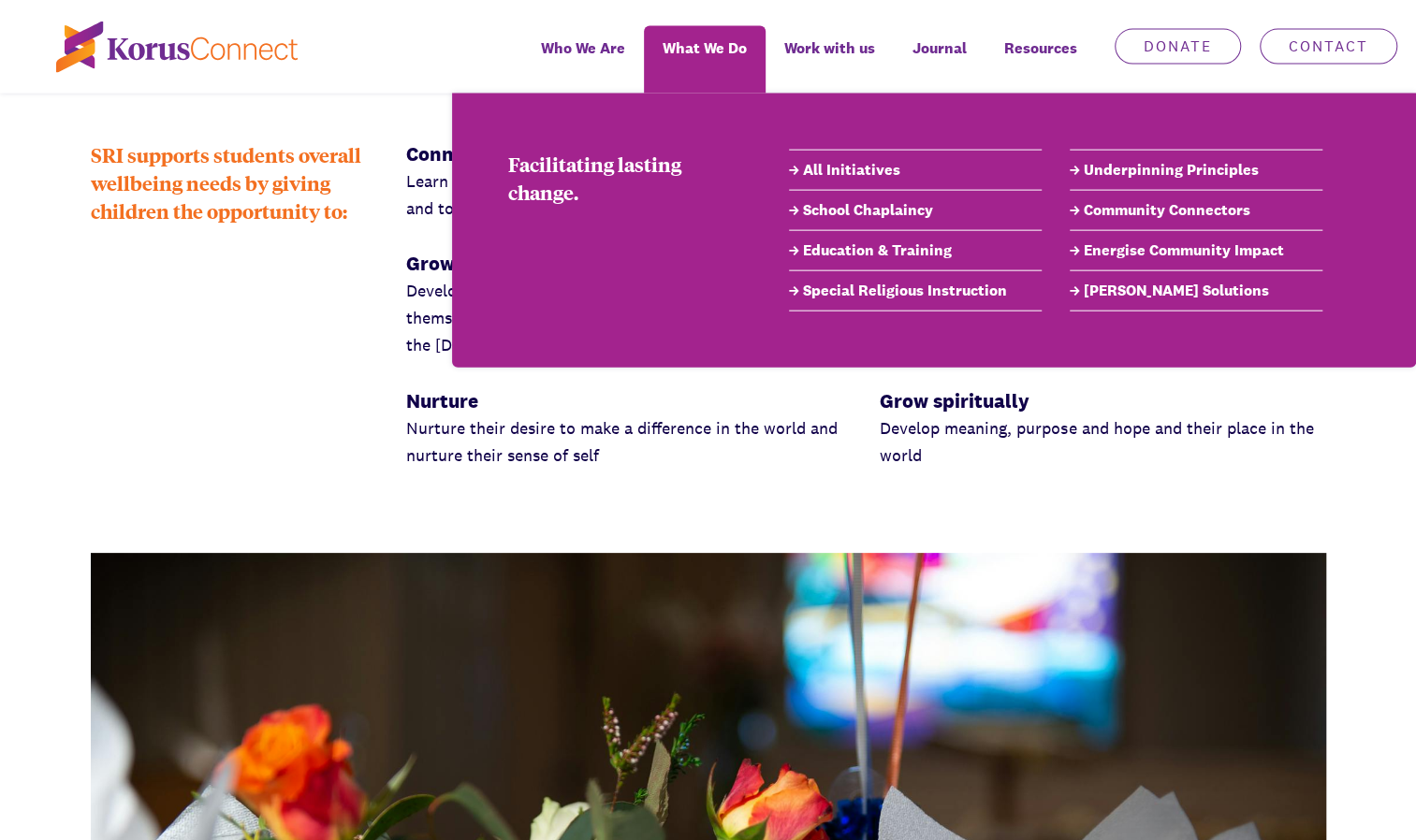
click at [1112, 174] on link "Underpinning Principles" at bounding box center [1196, 170] width 252 height 23
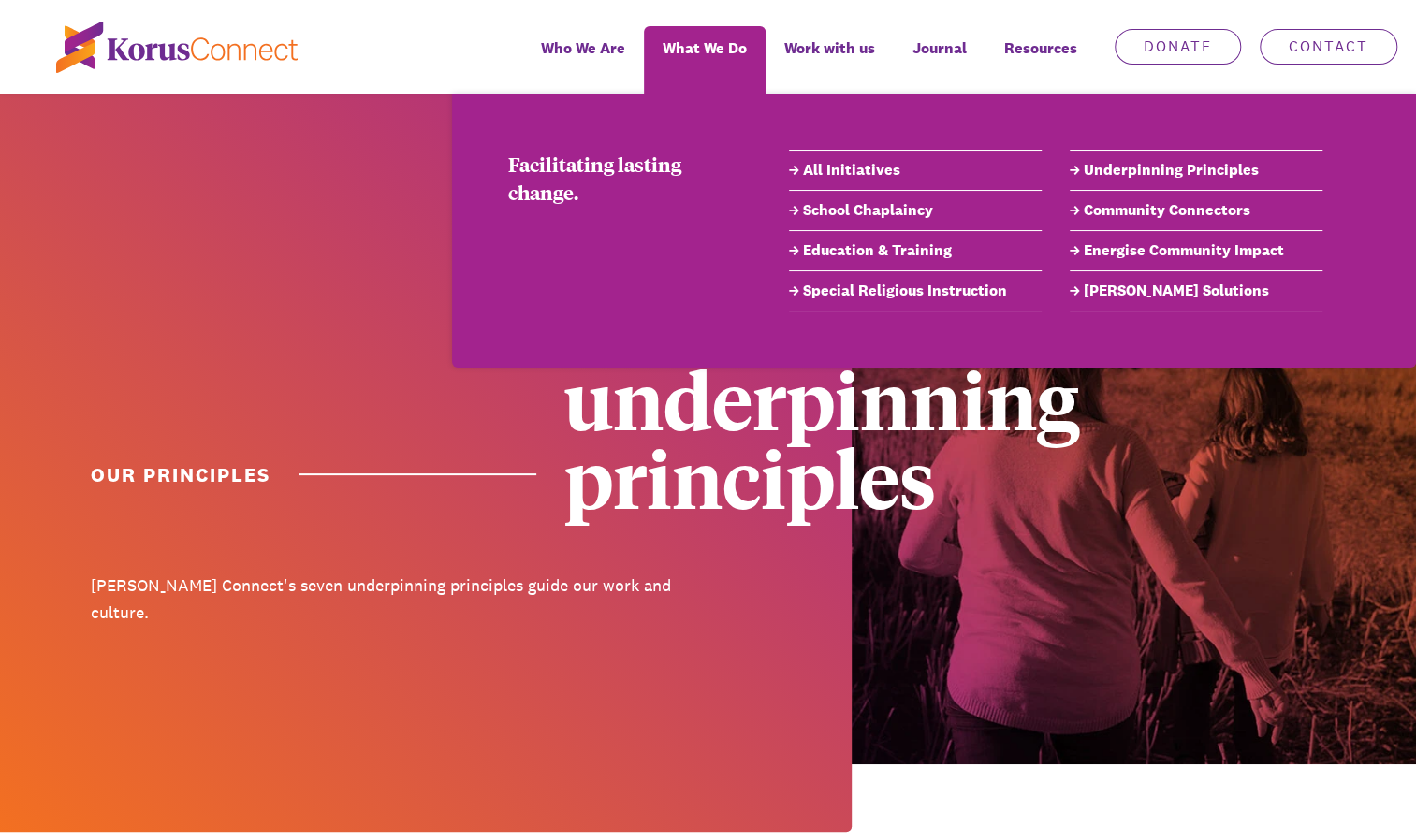
click at [894, 211] on link "School Chaplaincy" at bounding box center [915, 211] width 252 height 23
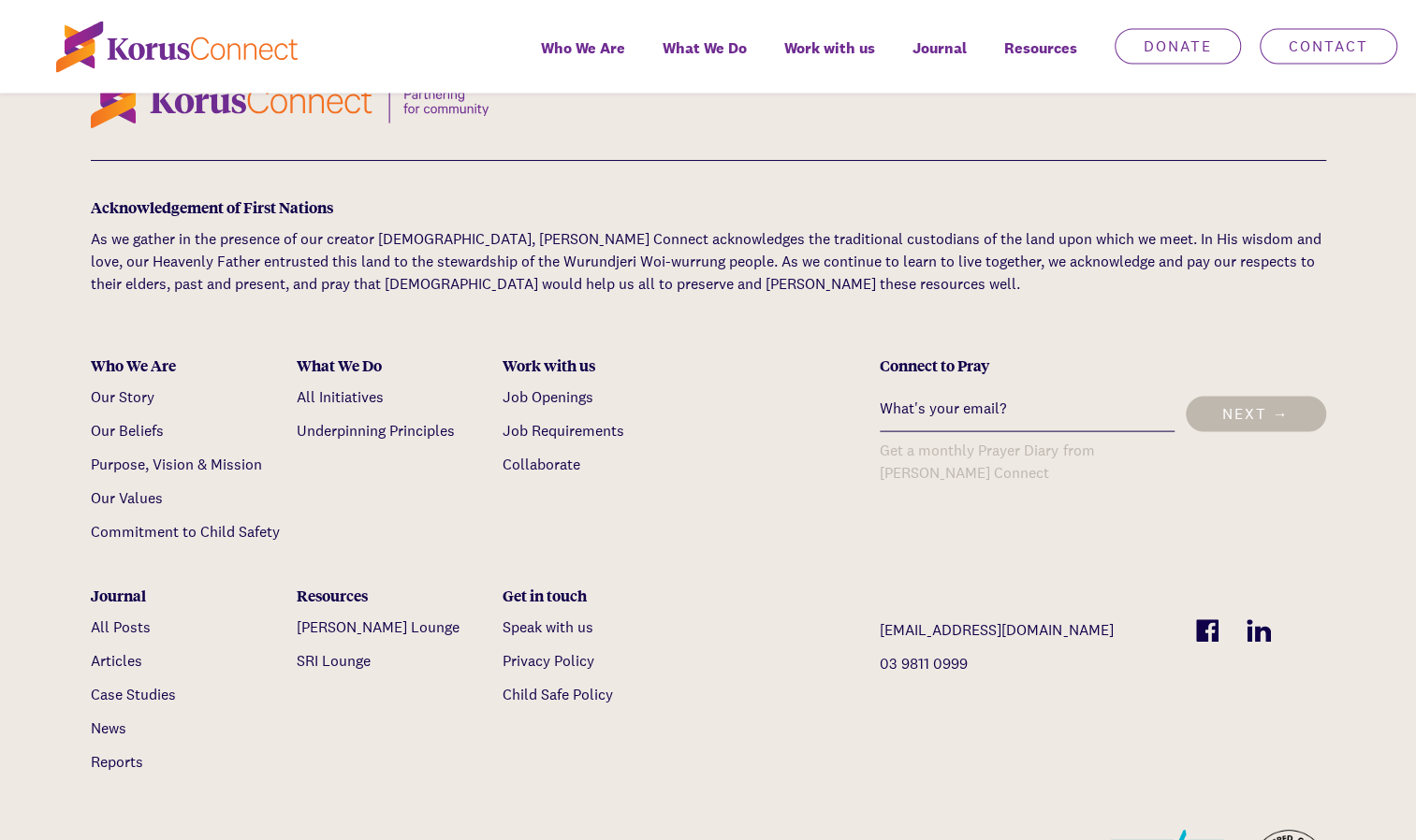
scroll to position [6435, 0]
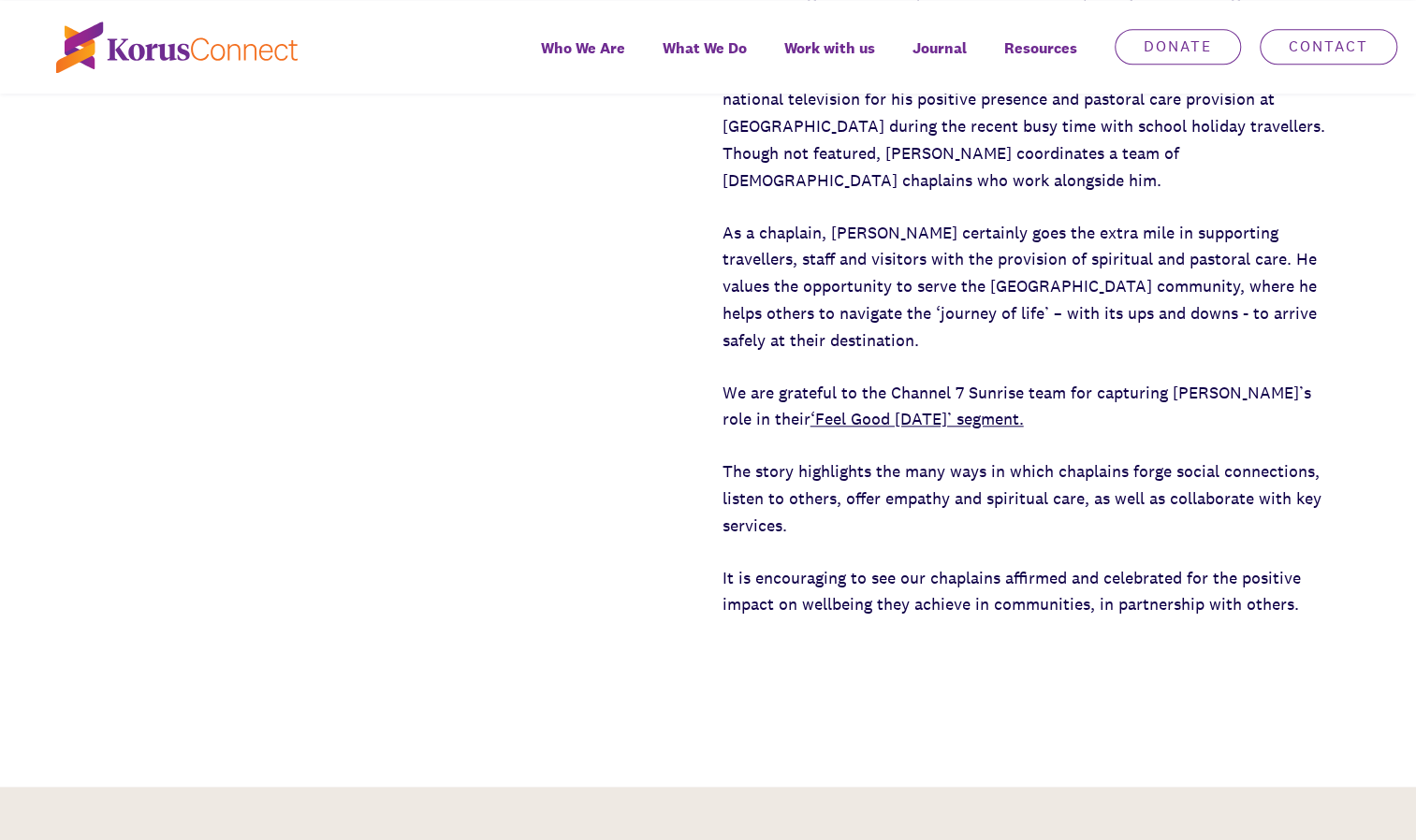
scroll to position [1047, 0]
